Goal: Find specific page/section: Find specific page/section

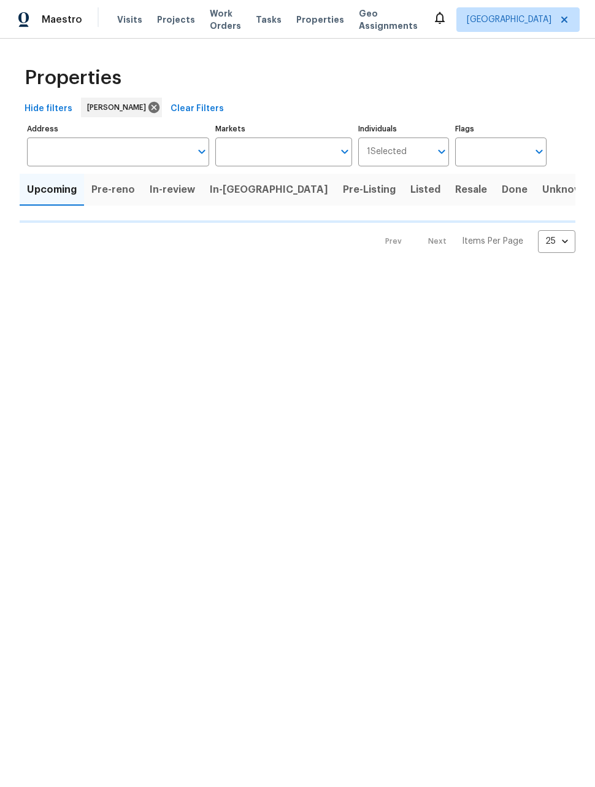
type input "50"
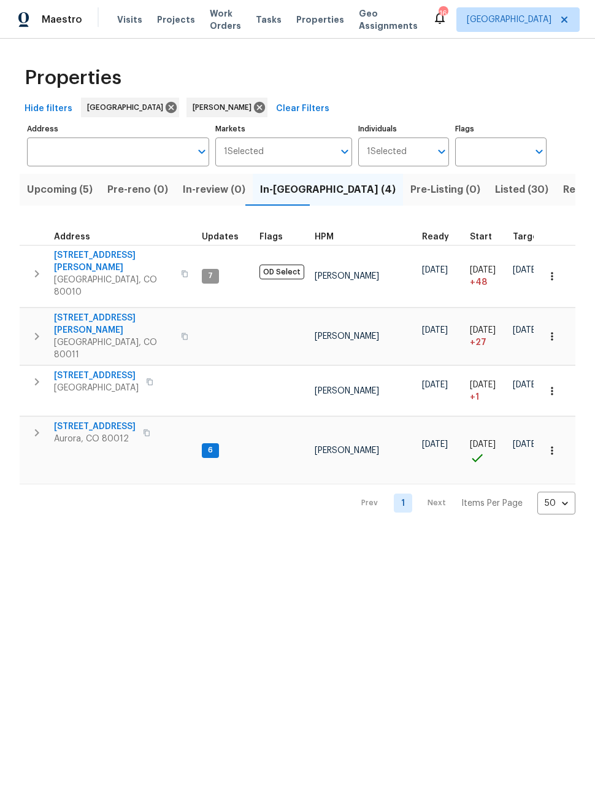
click at [62, 182] on span "Upcoming (5)" at bounding box center [60, 189] width 66 height 17
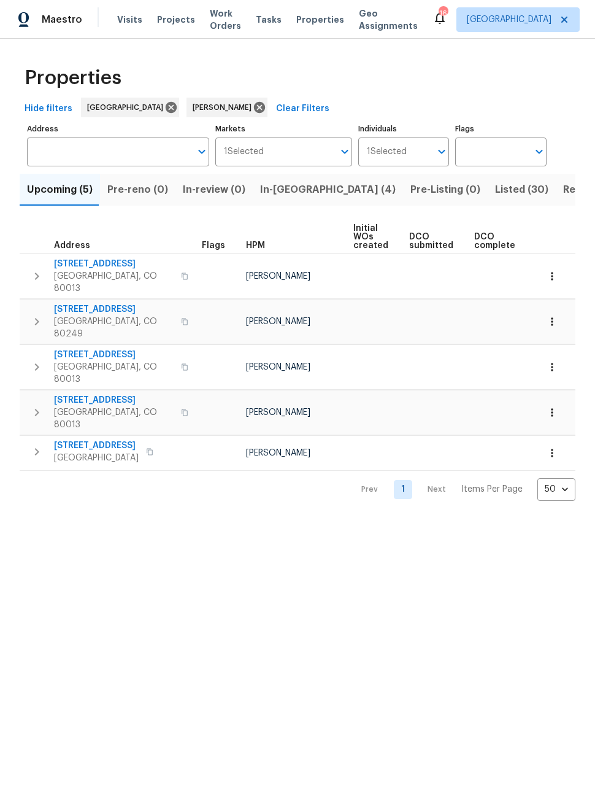
click at [278, 201] on button "In-reno (4)" at bounding box center [328, 190] width 150 height 32
